Goal: Check status: Check status

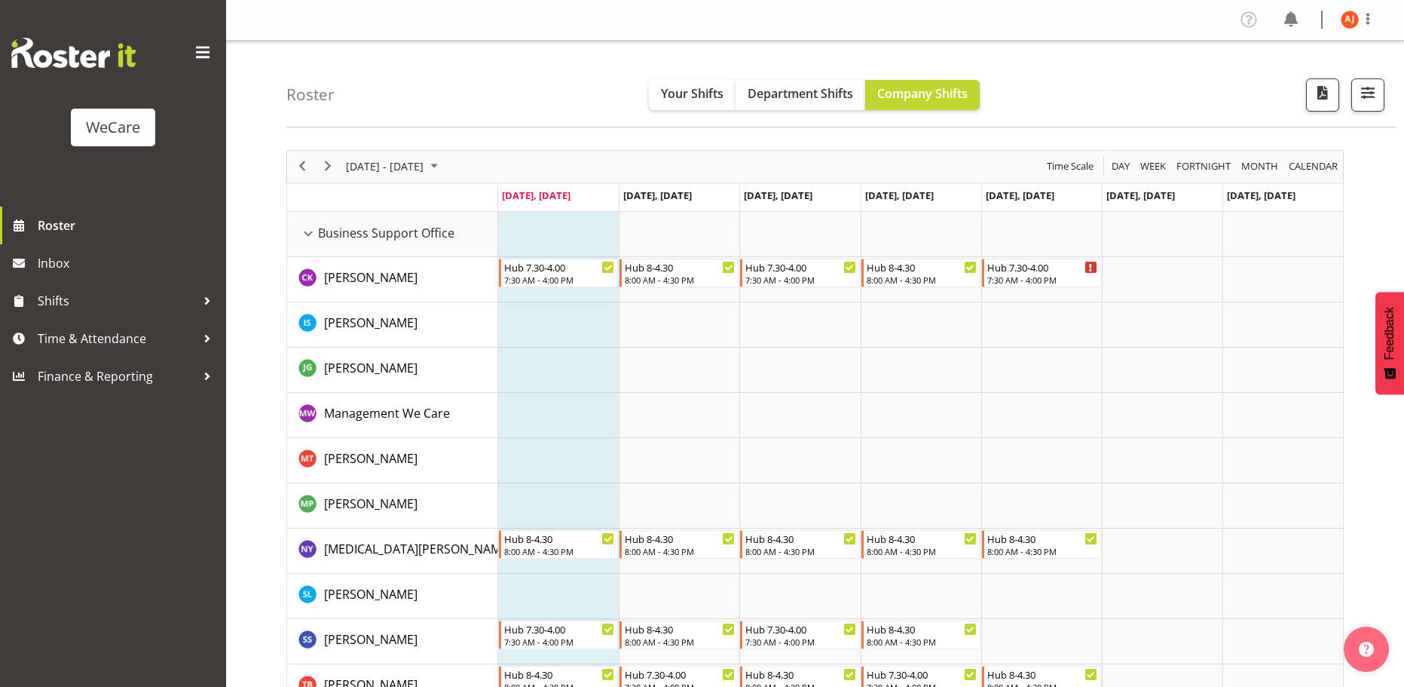
scroll to position [980, 0]
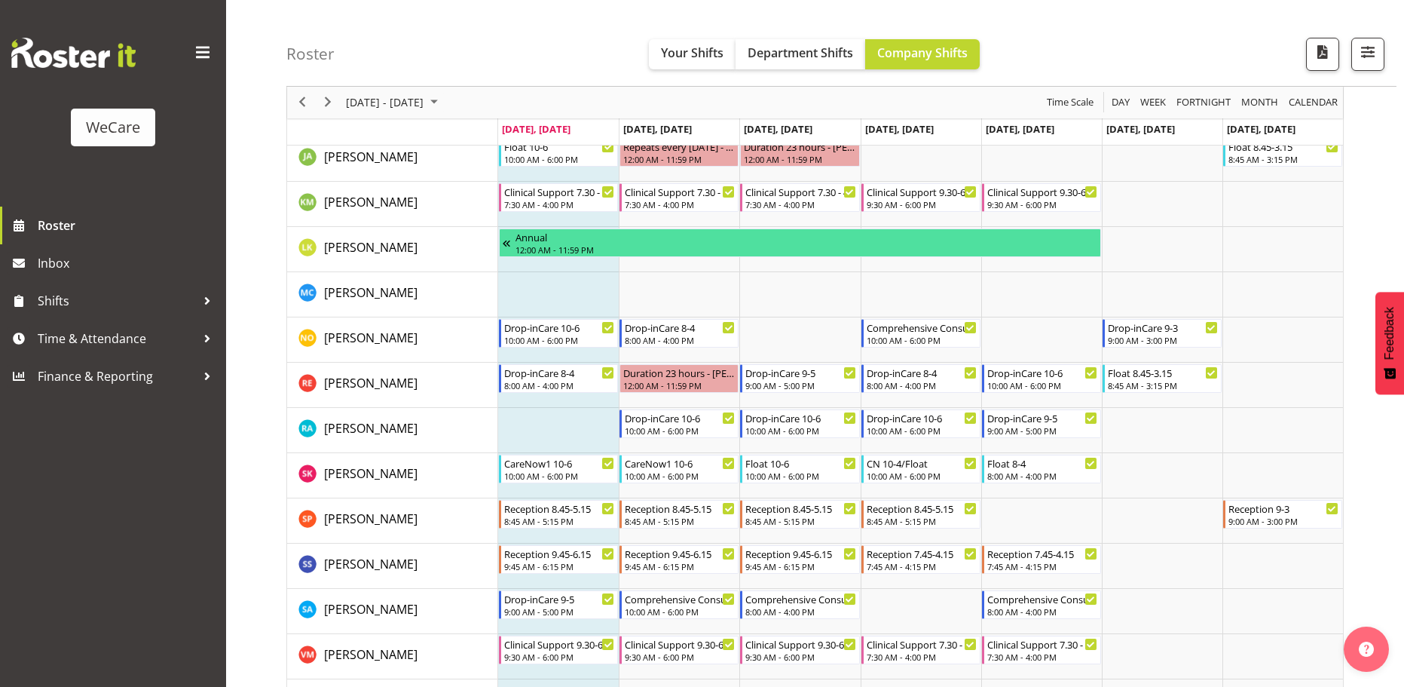
click at [547, 286] on td "Timeline Week of October 6, 2025" at bounding box center [558, 294] width 121 height 45
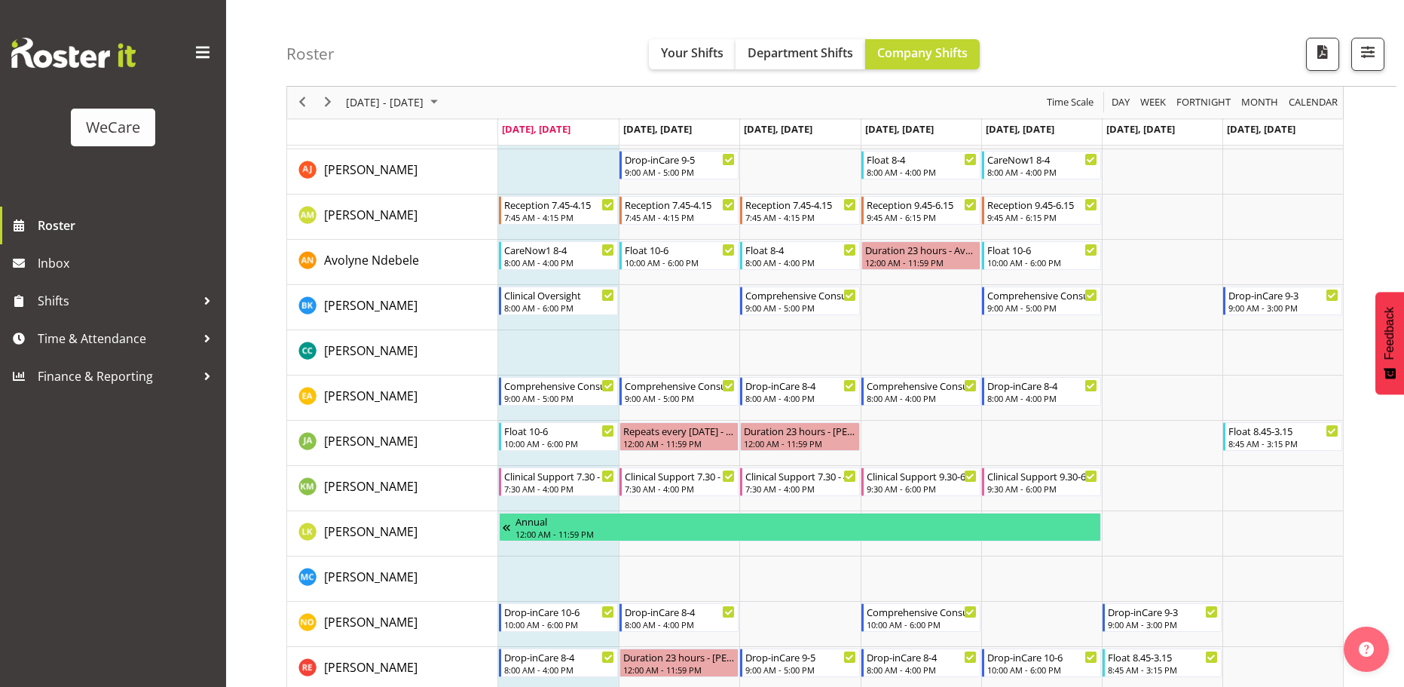
scroll to position [678, 0]
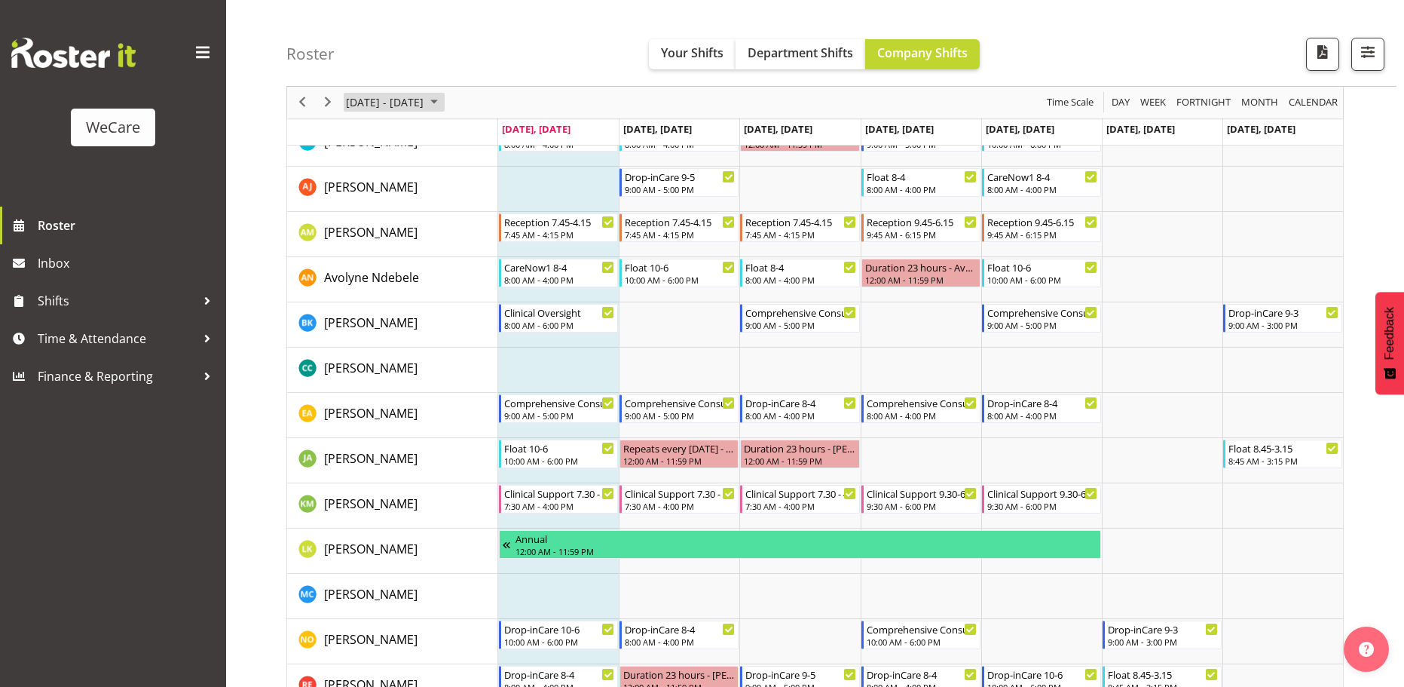
click at [443, 103] on span "October 2025" at bounding box center [434, 102] width 18 height 19
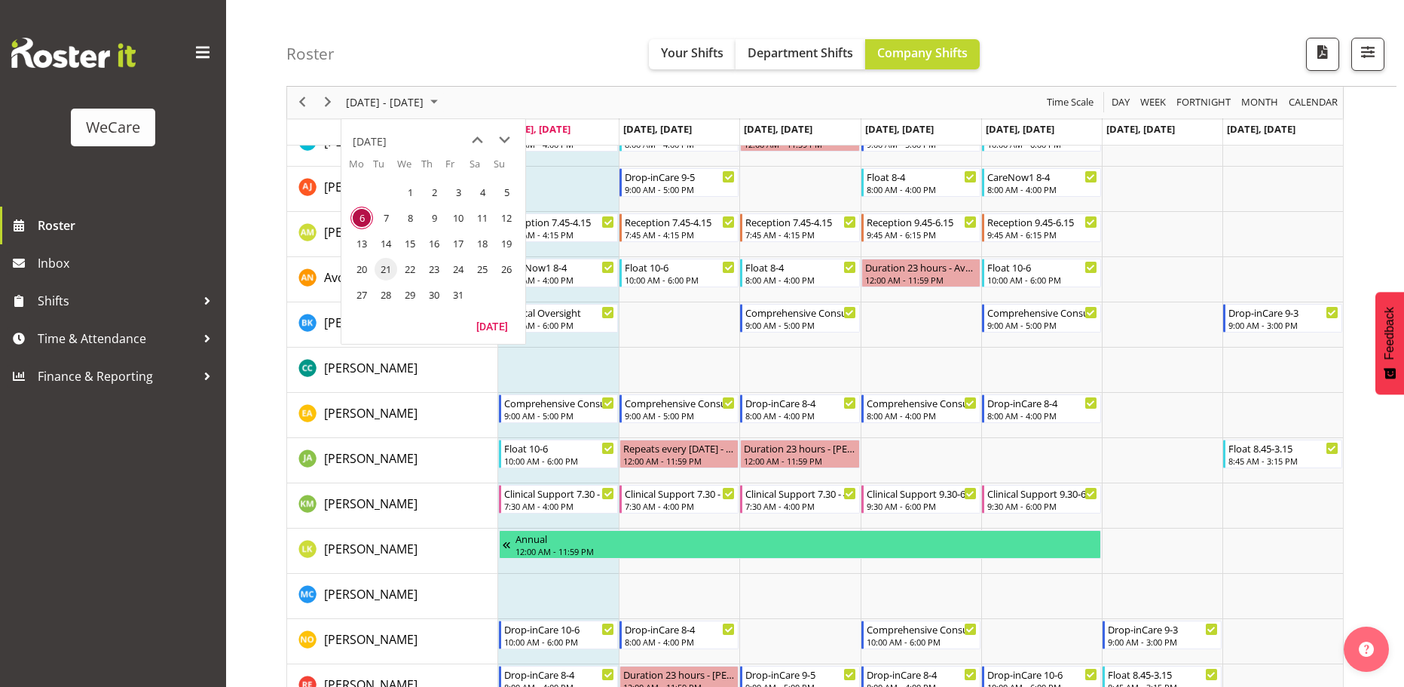
click at [380, 272] on span "21" at bounding box center [386, 269] width 23 height 23
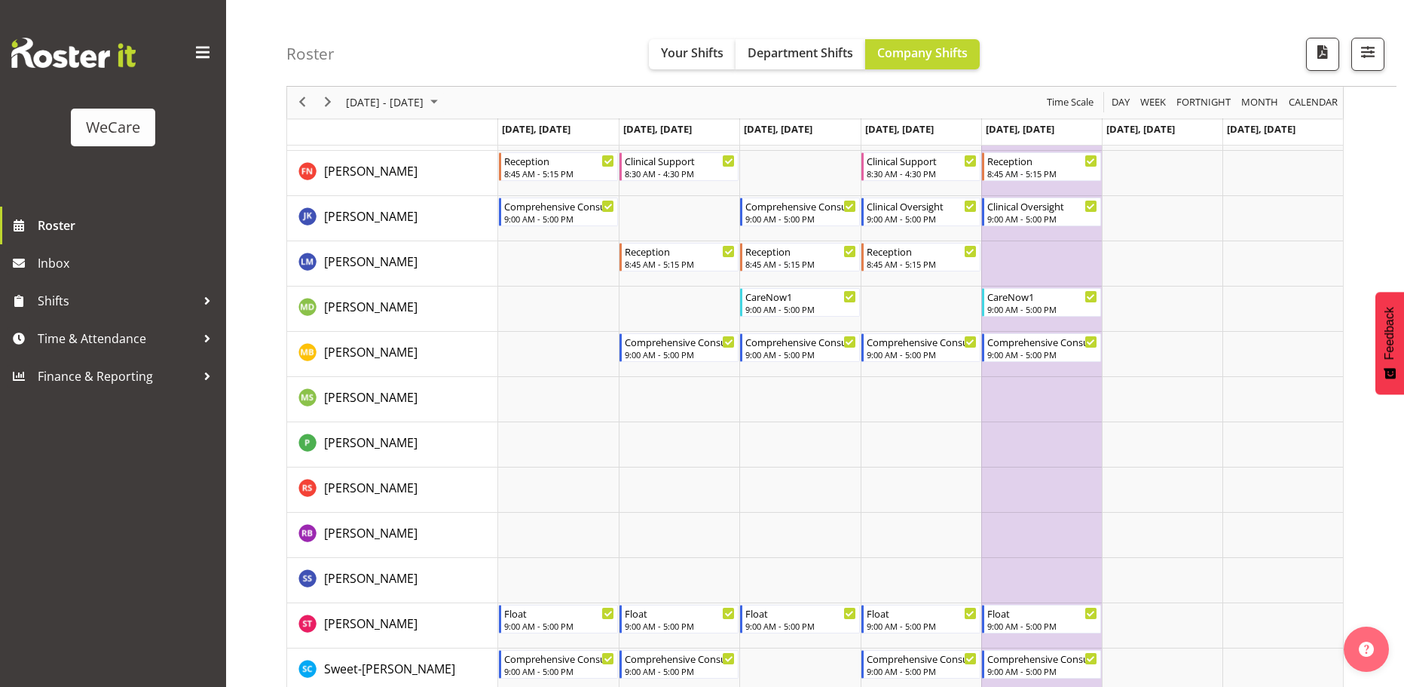
scroll to position [2111, 0]
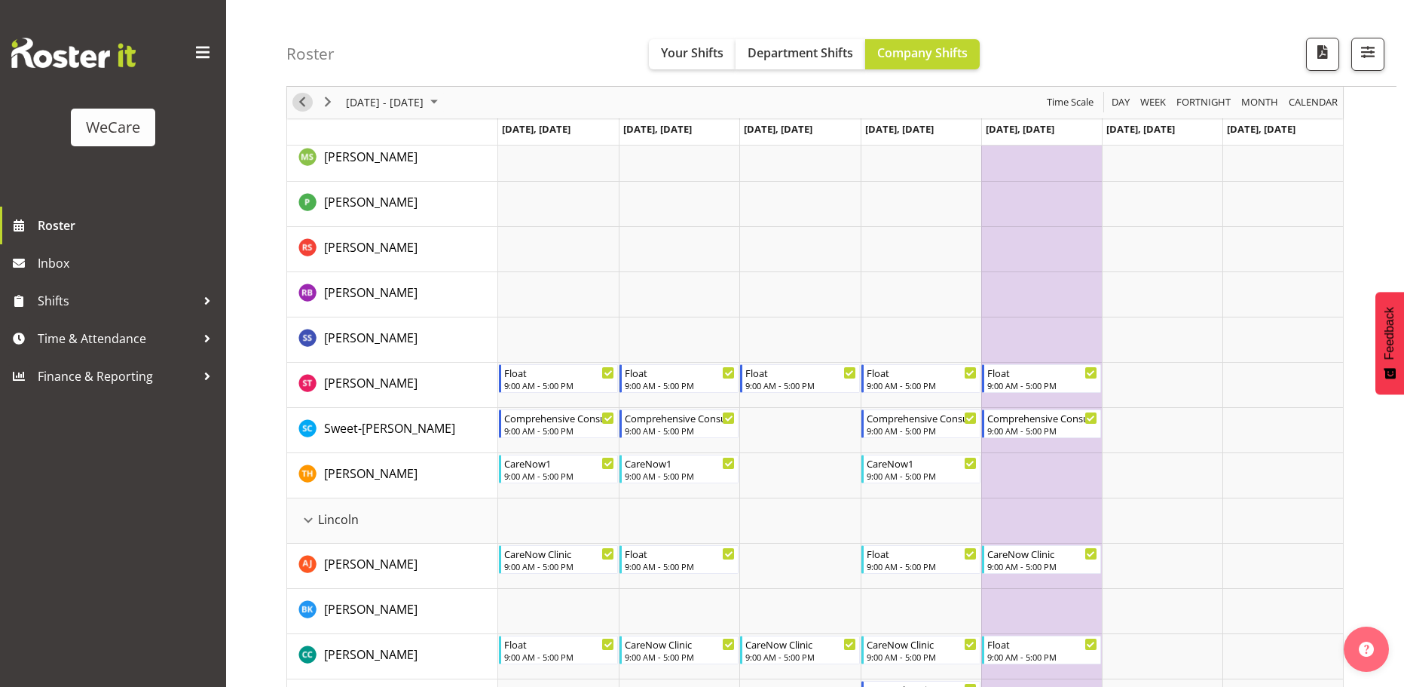
click at [296, 103] on span "Previous" at bounding box center [302, 102] width 18 height 19
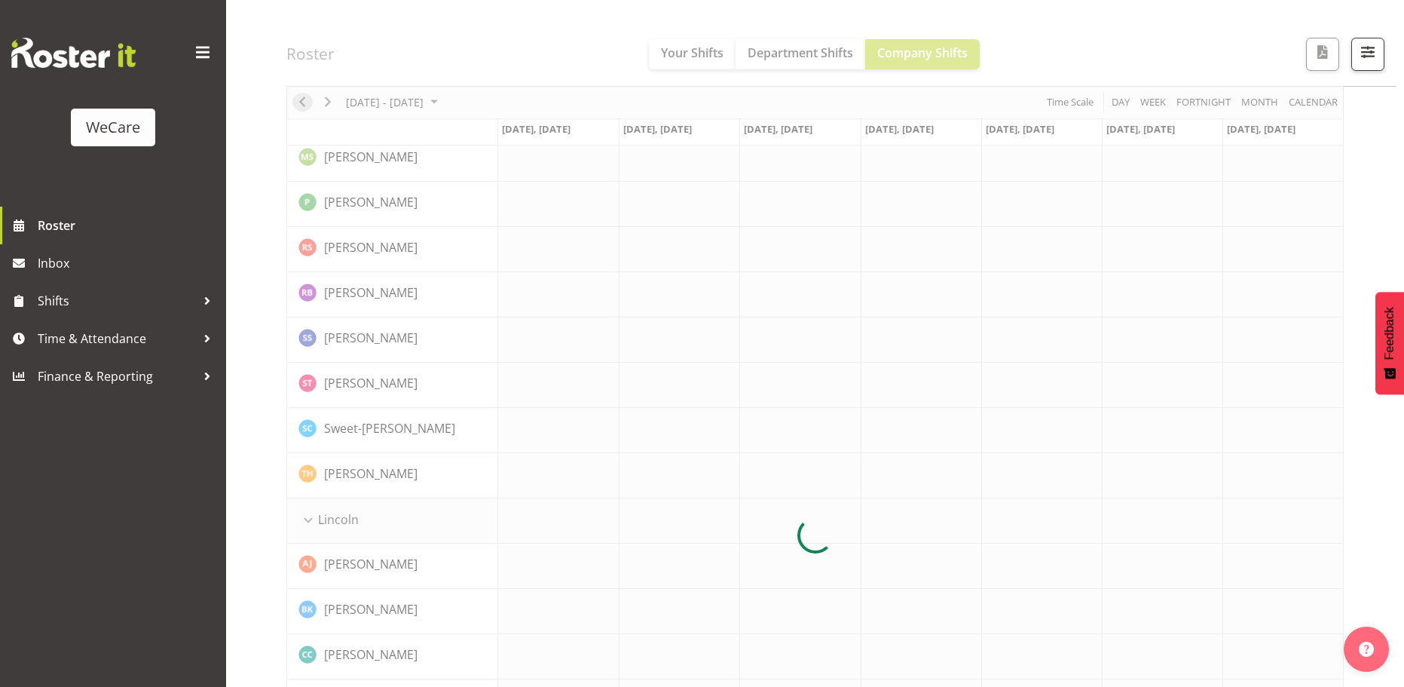
click at [296, 103] on div at bounding box center [815, 535] width 1058 height 4993
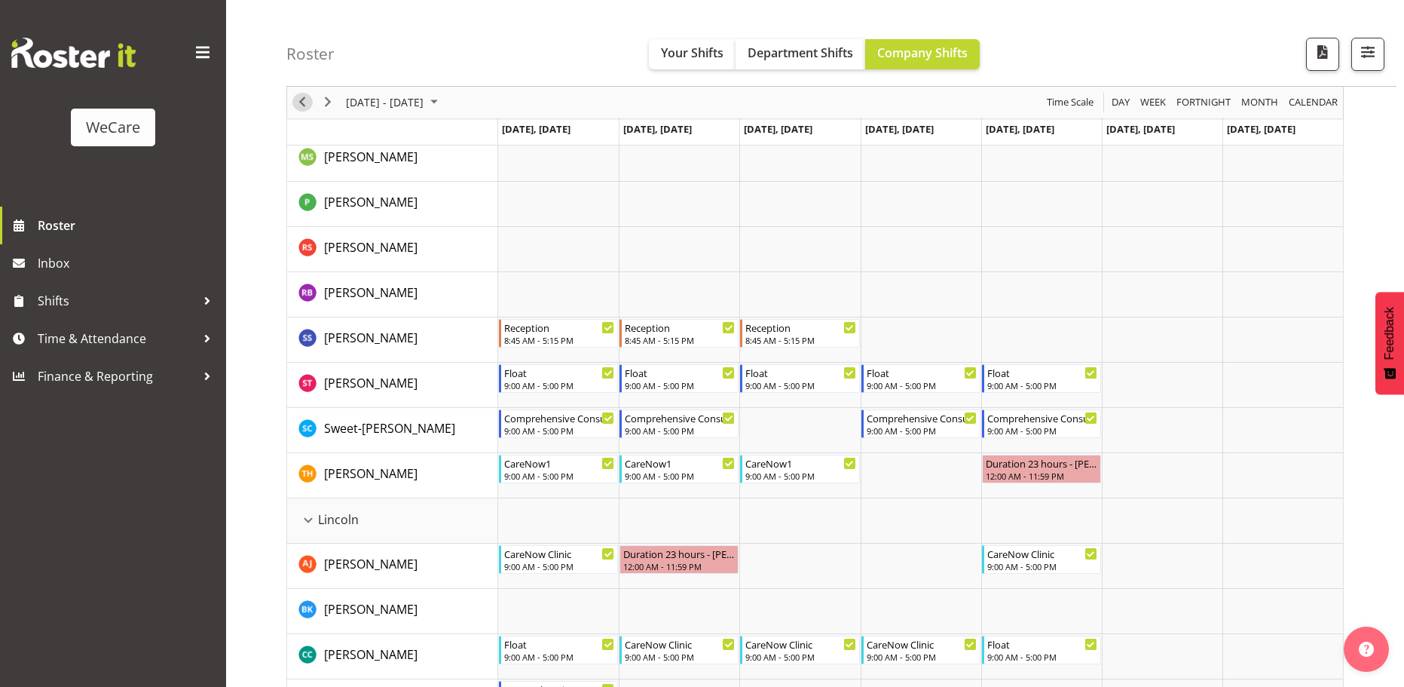
click at [296, 63] on h4 "Roster" at bounding box center [310, 53] width 48 height 17
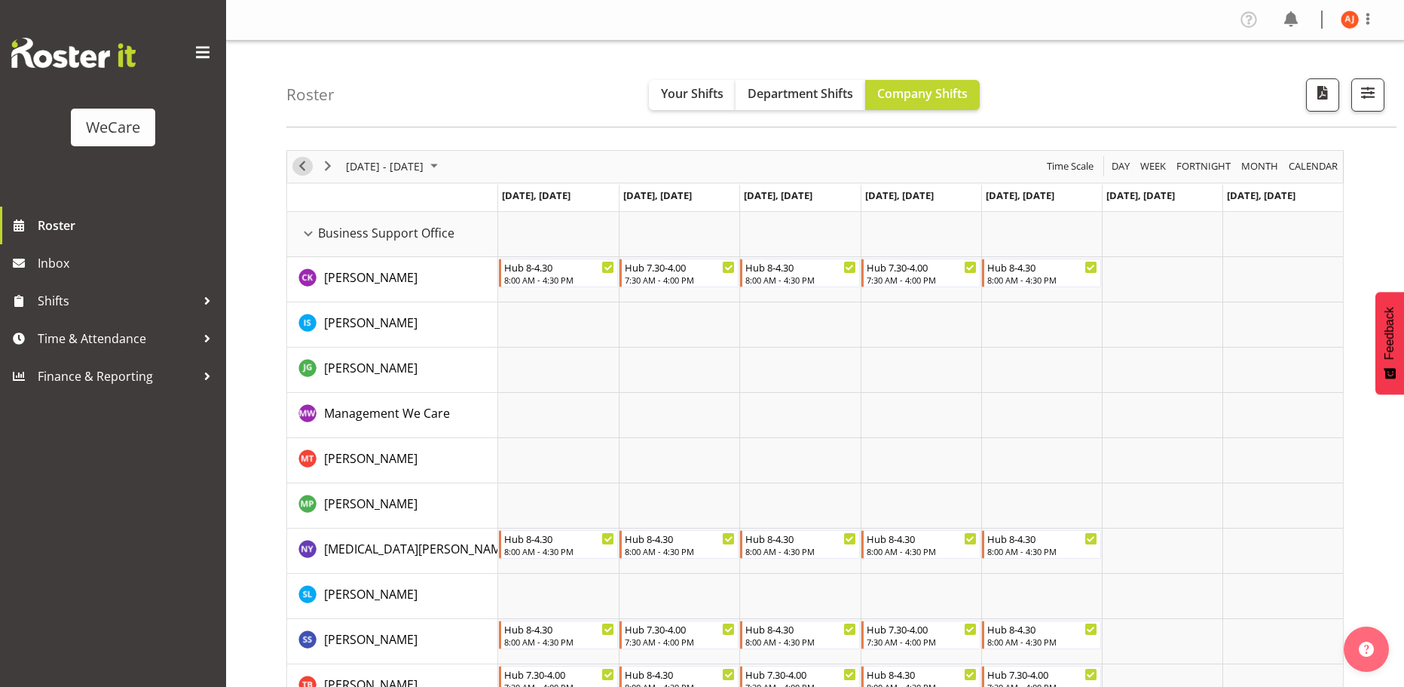
click at [309, 167] on span "Previous" at bounding box center [302, 166] width 18 height 19
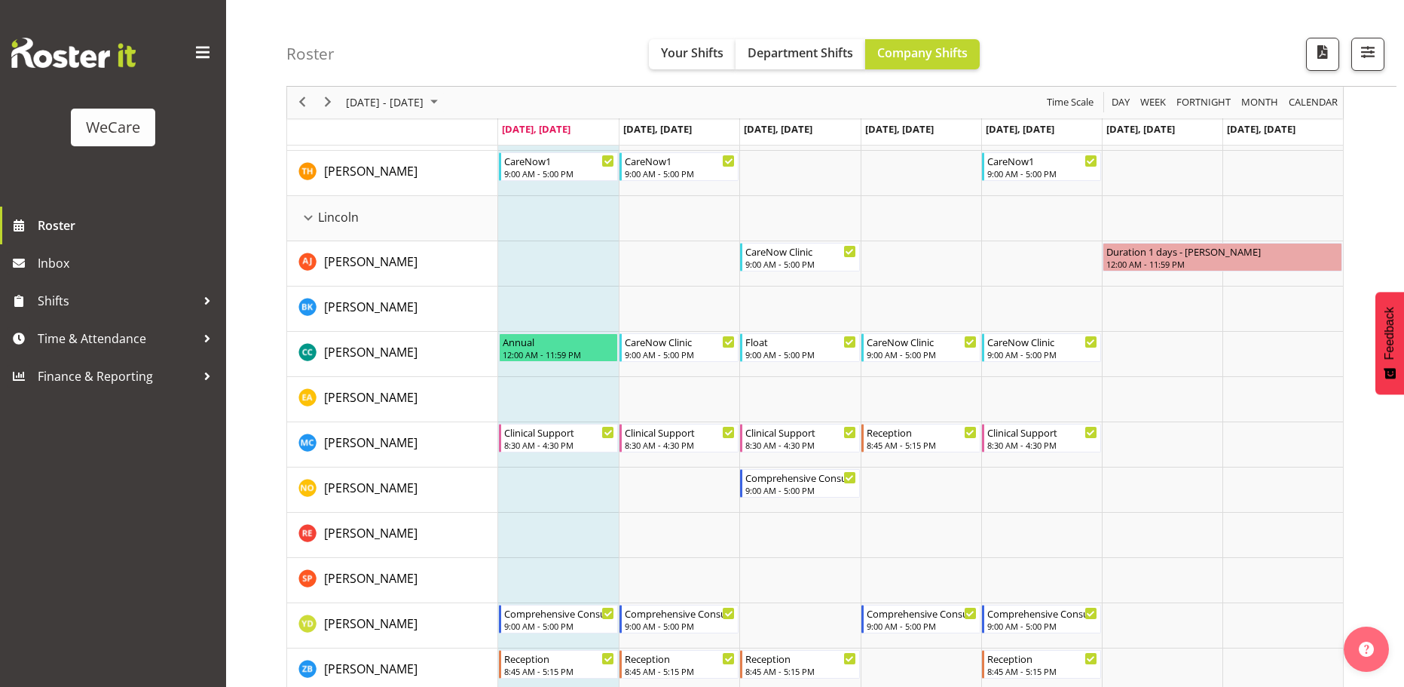
scroll to position [2412, 0]
